Goal: Use online tool/utility: Use online tool/utility

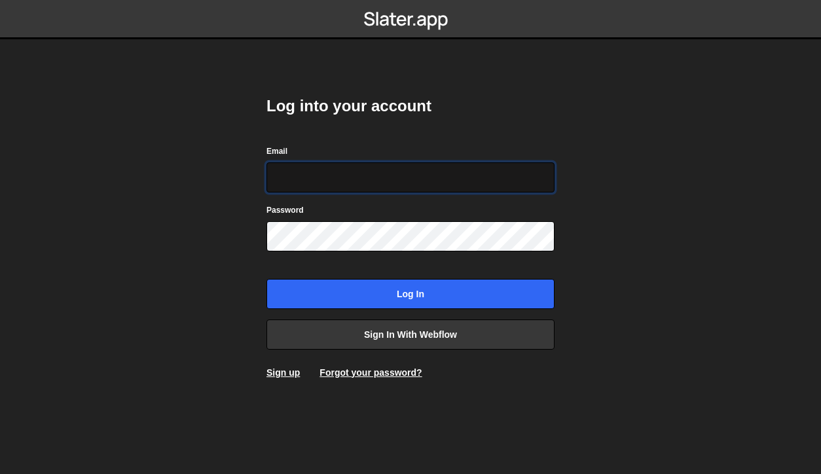
type input "hello@omaralmasry.com"
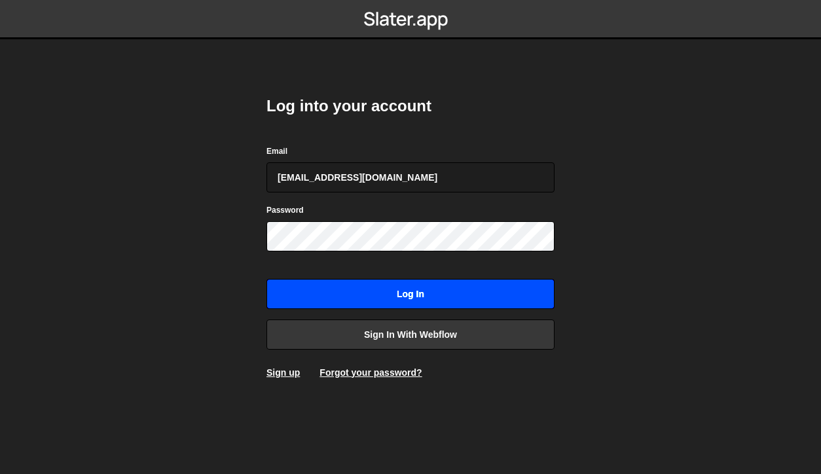
click at [401, 301] on input "Log in" at bounding box center [411, 294] width 288 height 30
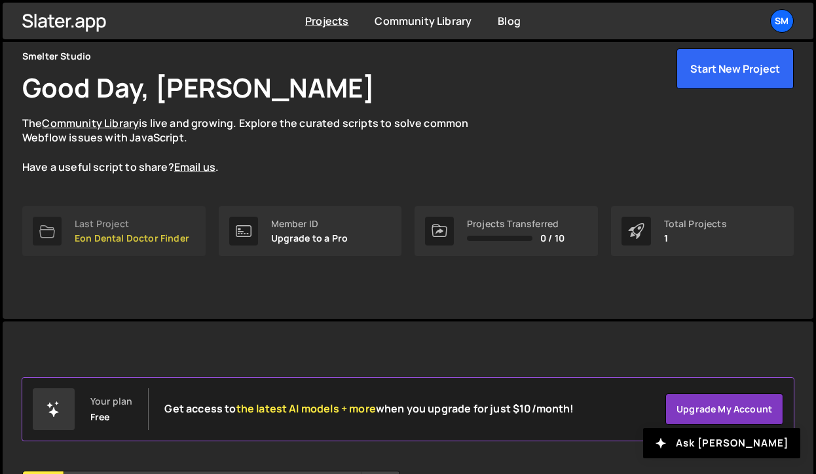
scroll to position [49, 0]
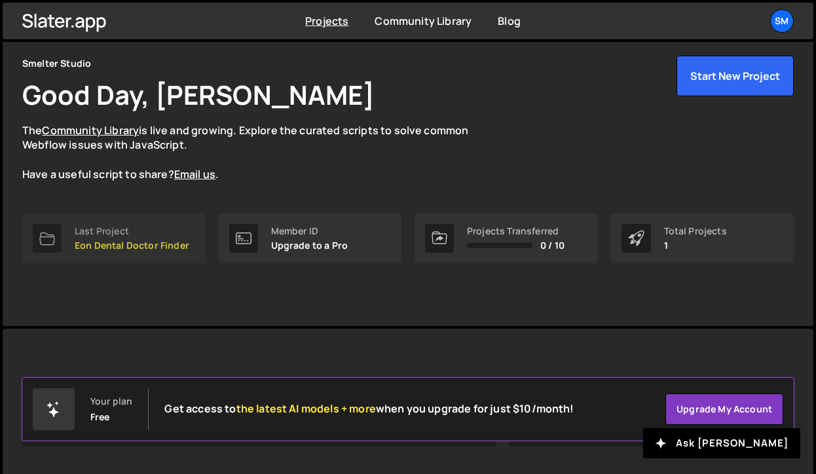
click at [108, 244] on p "Eon Dental Doctor Finder" at bounding box center [132, 245] width 115 height 10
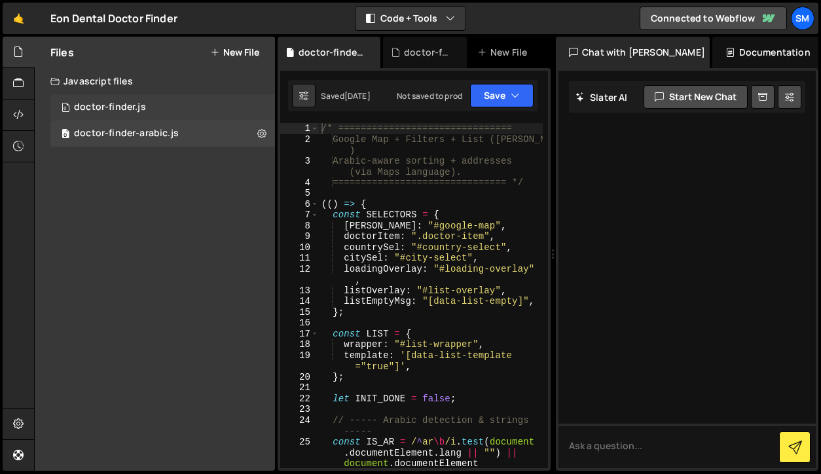
click at [104, 101] on div "doctor-finder.js" at bounding box center [110, 107] width 72 height 12
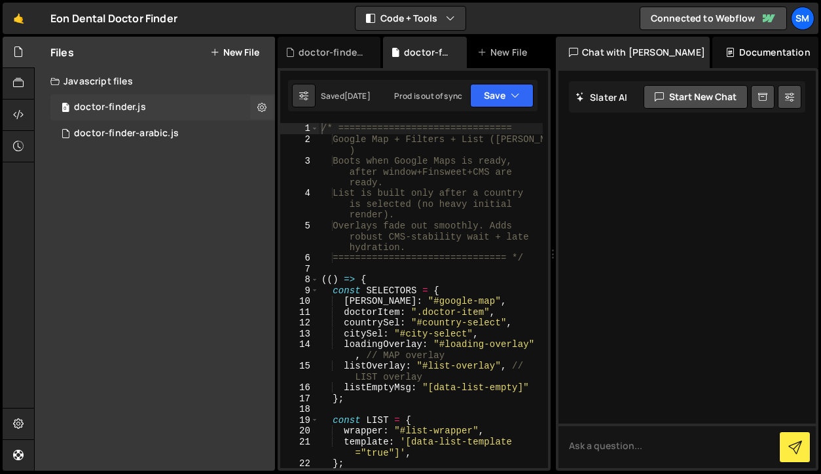
scroll to position [56, 0]
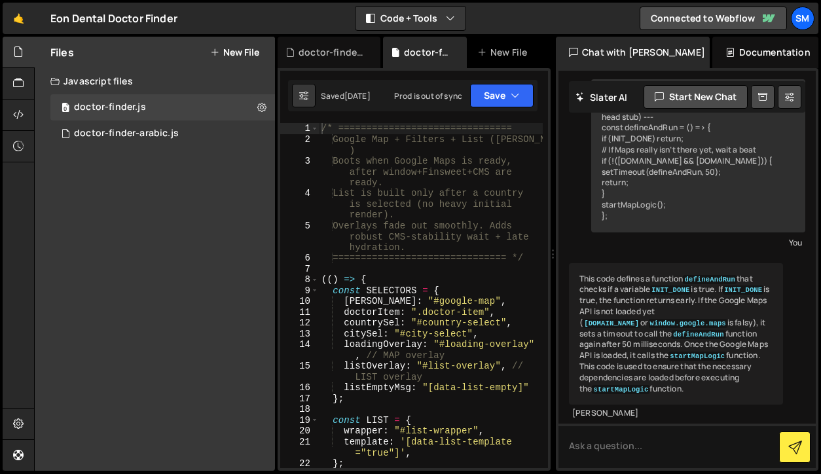
click at [470, 309] on div "/* =============================== Google Map + Filters + List ([PERSON_NAME] )…" at bounding box center [431, 306] width 224 height 367
type textarea "})();"
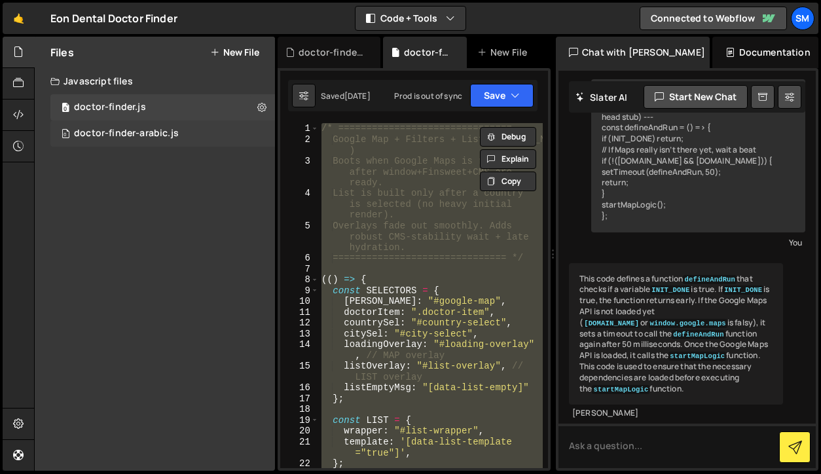
click at [165, 138] on div "doctor-finder-arabic.js" at bounding box center [126, 134] width 105 height 12
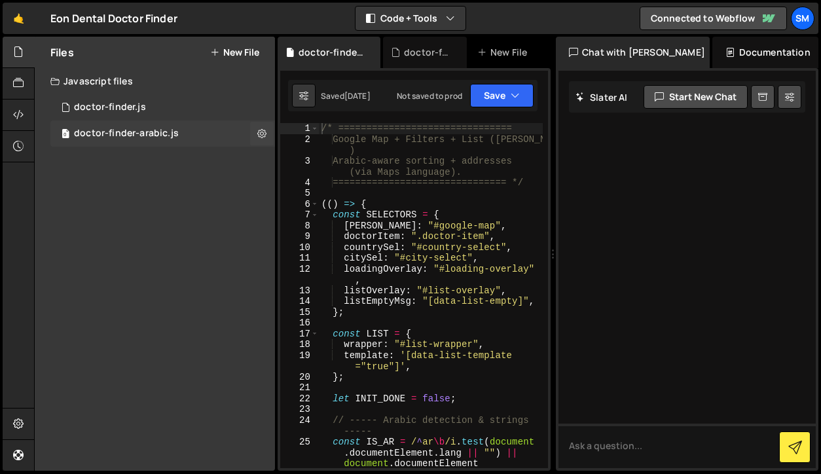
scroll to position [0, 0]
click at [422, 235] on div "/* =============================== Google Map + Filters + List ([PERSON_NAME] )…" at bounding box center [431, 306] width 224 height 367
type textarea "})();"
